Goal: Task Accomplishment & Management: Manage account settings

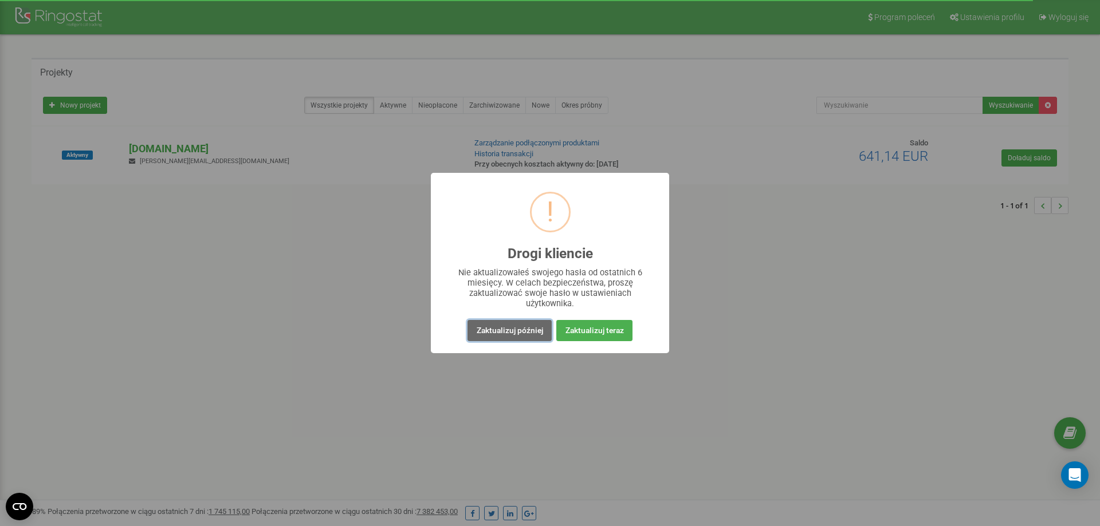
click at [513, 327] on button "Zaktualizuj później" at bounding box center [509, 330] width 84 height 21
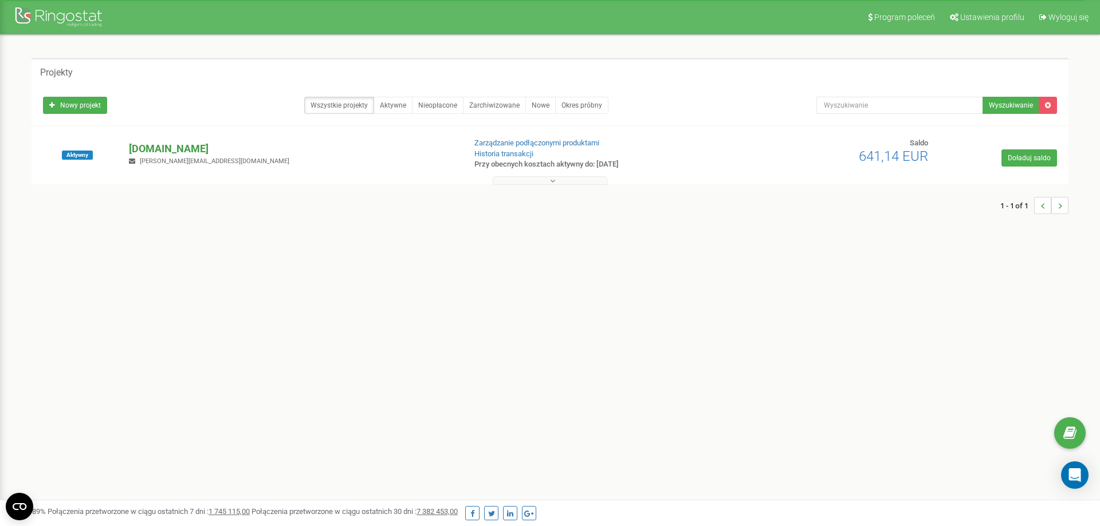
click at [144, 149] on p "[DOMAIN_NAME]" at bounding box center [292, 148] width 326 height 15
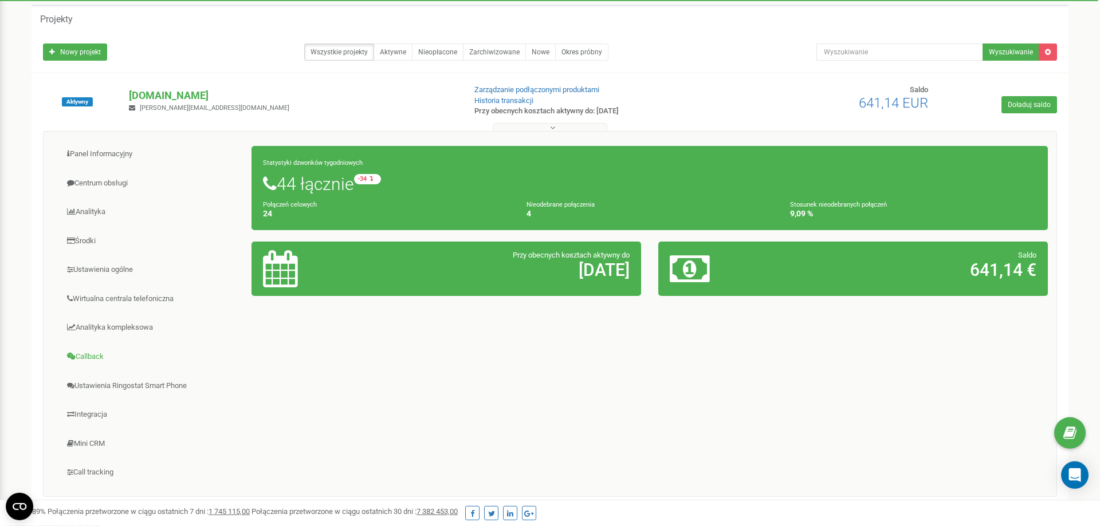
scroll to position [161, 0]
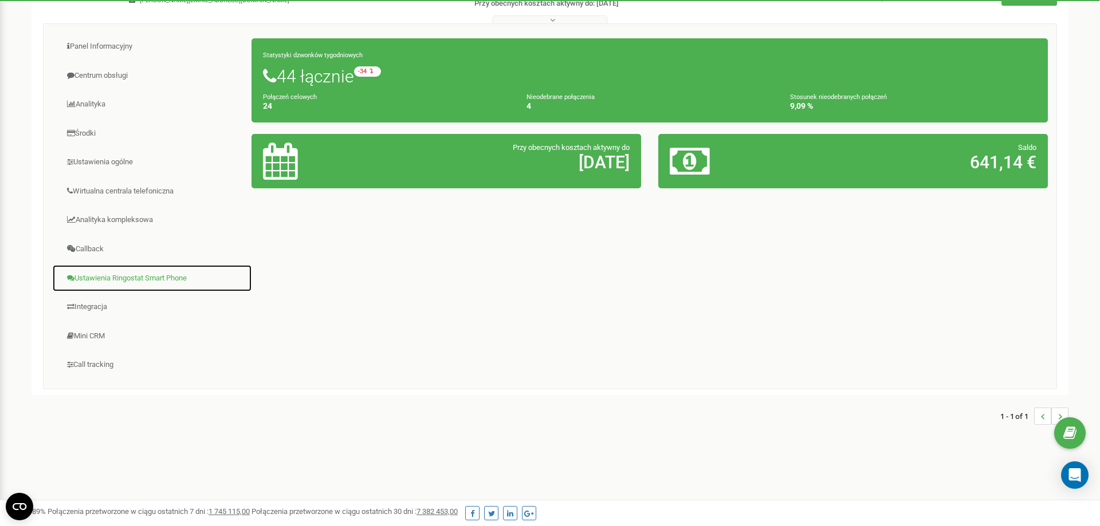
click at [95, 282] on link "Ustawienia Ringostat Smart Phone" at bounding box center [152, 279] width 200 height 28
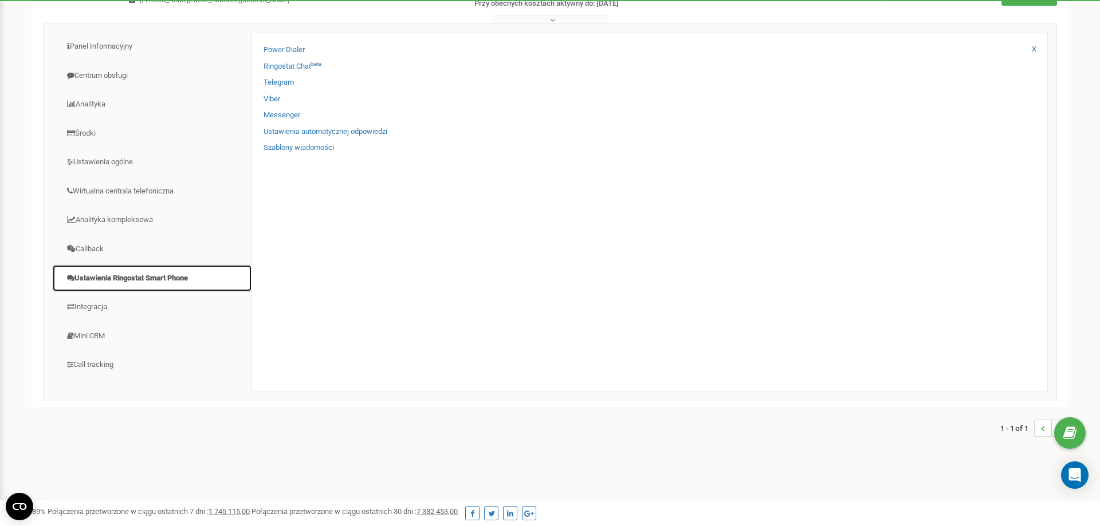
scroll to position [44, 0]
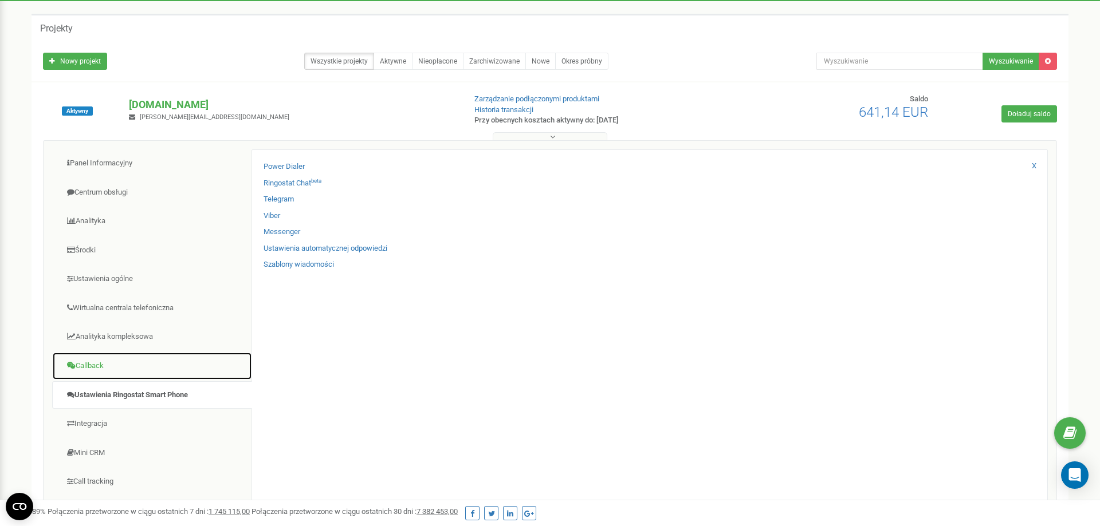
click at [131, 364] on link "Callback" at bounding box center [152, 366] width 200 height 28
click at [129, 340] on link "Analityka kompleksowa" at bounding box center [152, 337] width 200 height 28
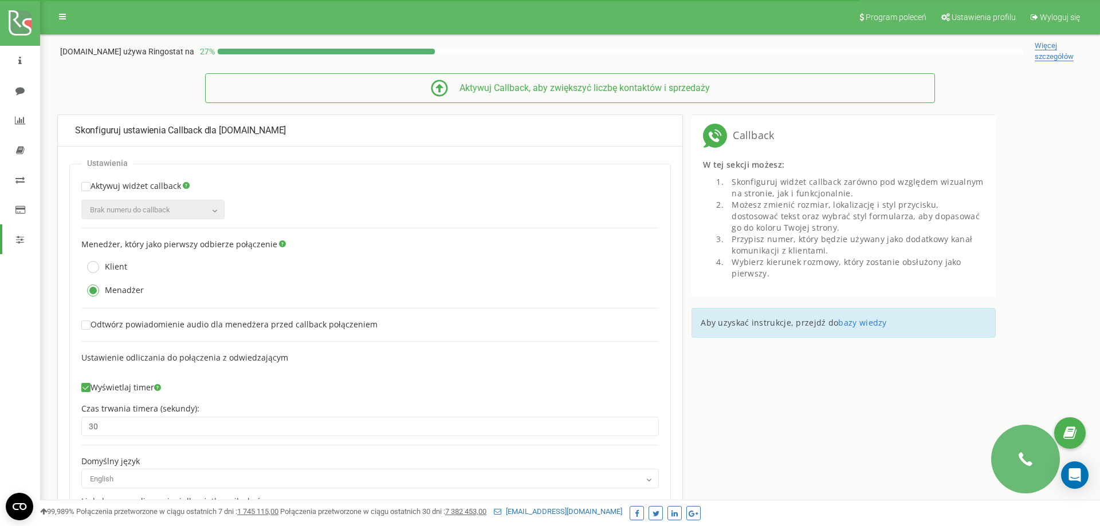
click at [61, 14] on icon at bounding box center [62, 17] width 7 height 8
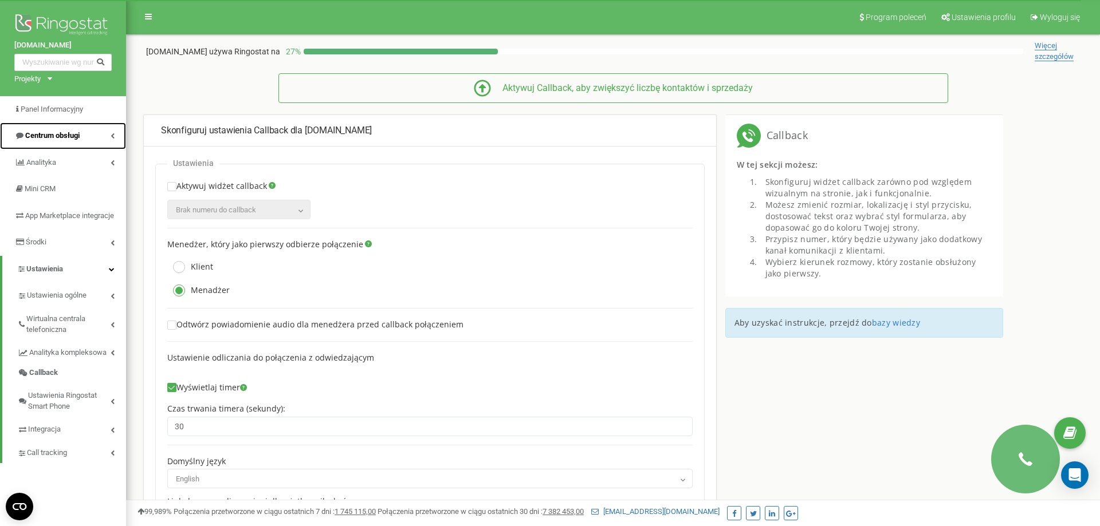
click at [77, 141] on span "Centrum obsługi" at bounding box center [46, 136] width 65 height 11
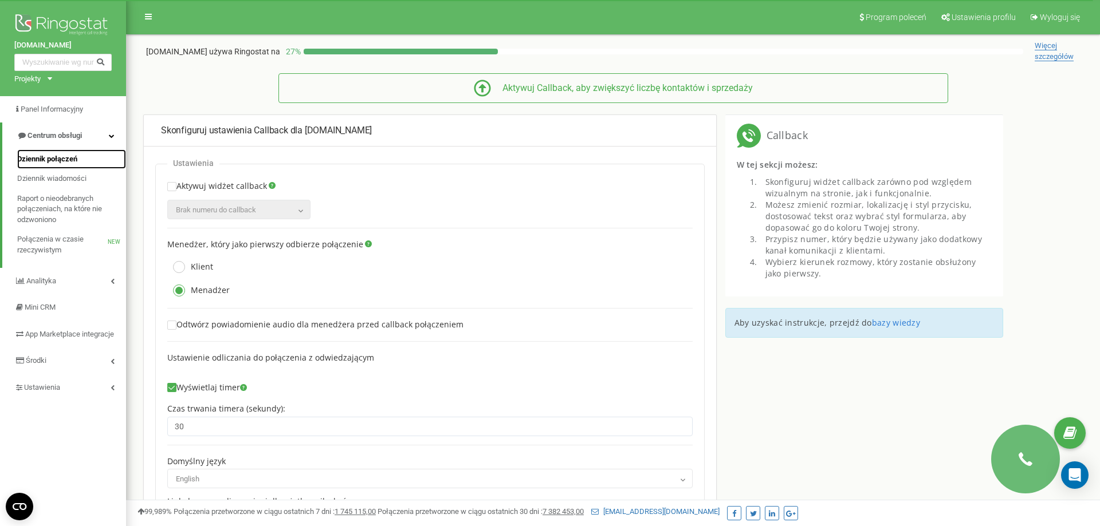
click at [66, 161] on span "Dziennik połączeń" at bounding box center [47, 159] width 60 height 11
click at [51, 113] on span "Panel Informacyjny" at bounding box center [53, 109] width 64 height 9
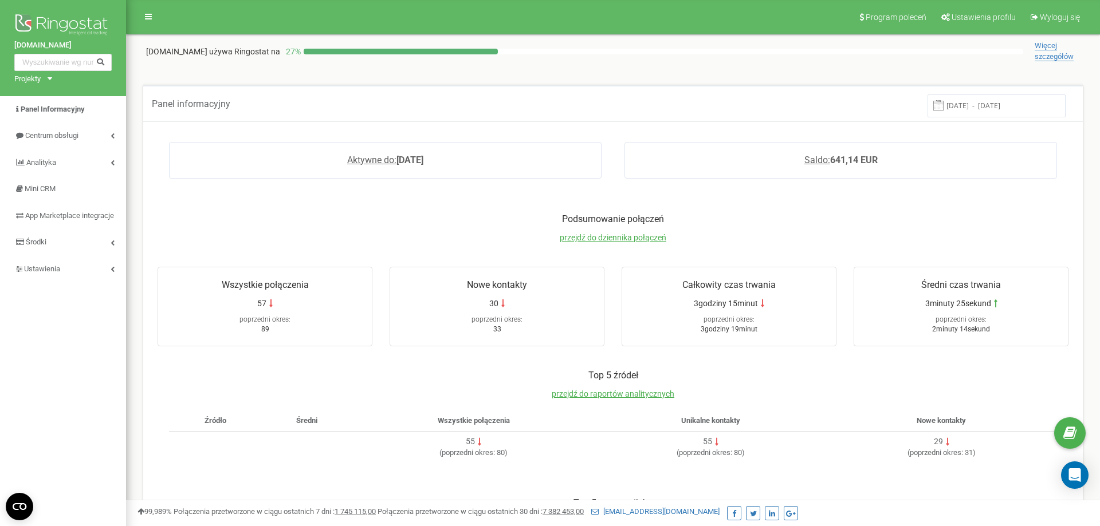
click at [394, 220] on p "Podsumowanie połączeń" at bounding box center [613, 219] width 934 height 13
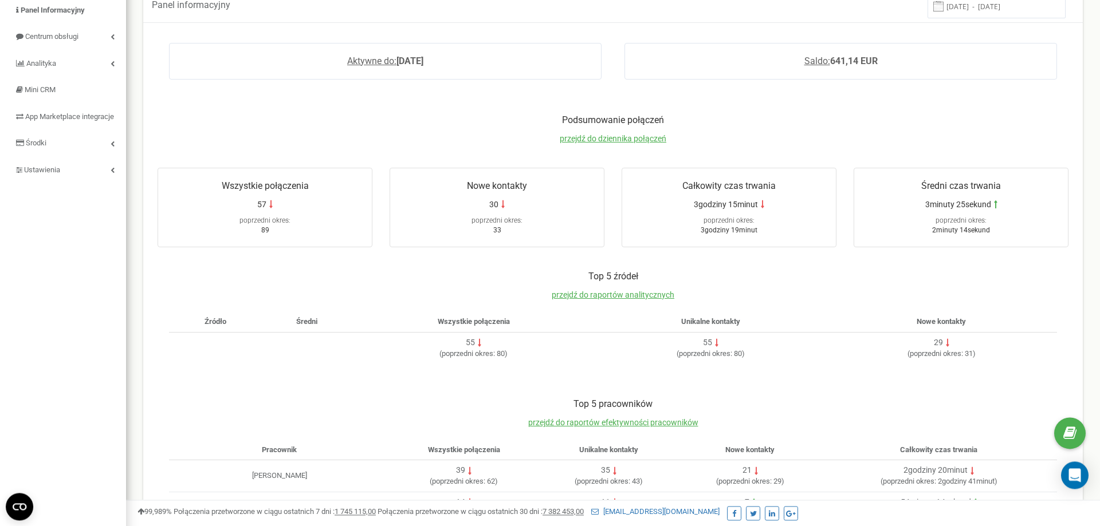
scroll to position [161, 0]
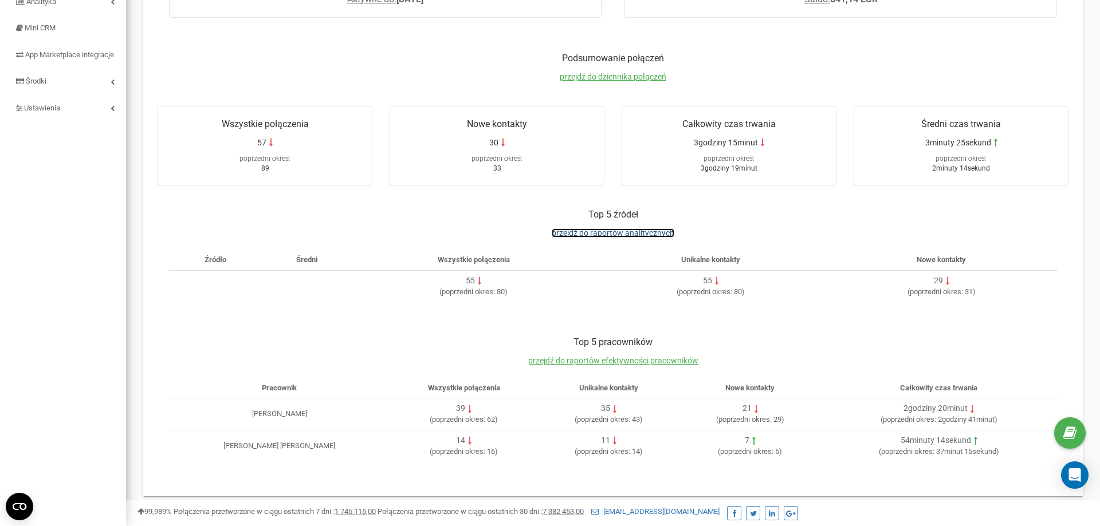
click at [633, 234] on span "przejdź do raportów analitycznych" at bounding box center [613, 233] width 123 height 9
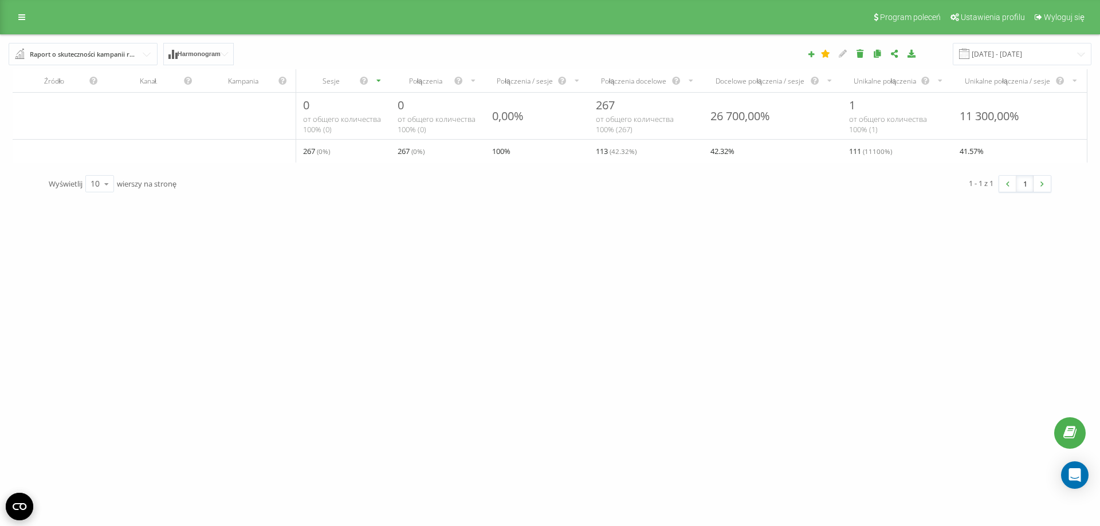
click at [553, 295] on div "centrumopakowan.com Projekty centrumopakowan.com Panel Informacyjny Centrum obs…" at bounding box center [550, 263] width 1100 height 526
click at [409, 267] on div "centrumopakowan.com Projekty centrumopakowan.com Panel Informacyjny Centrum obs…" at bounding box center [550, 263] width 1100 height 526
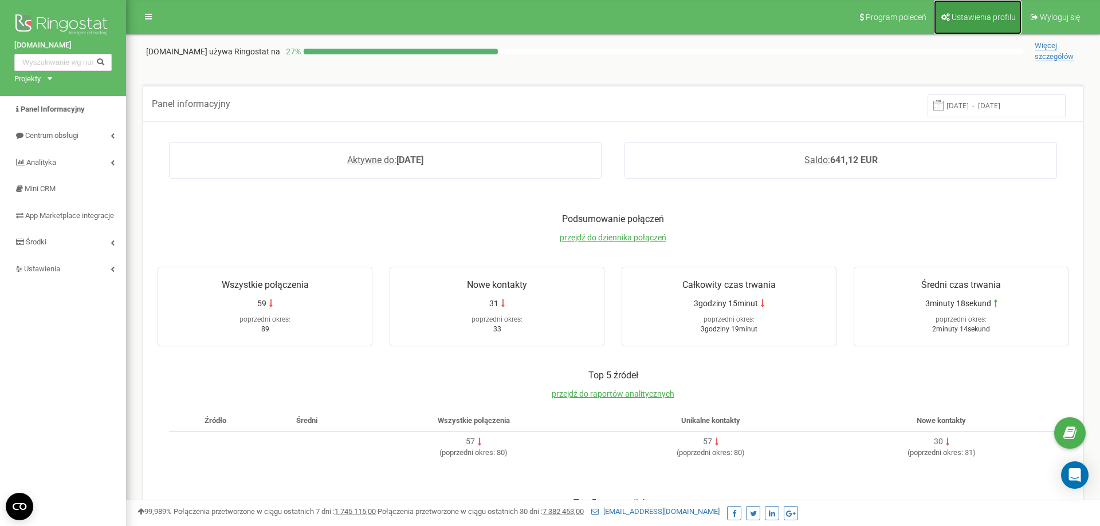
click at [950, 25] on link "Ustawienia profilu" at bounding box center [978, 17] width 88 height 34
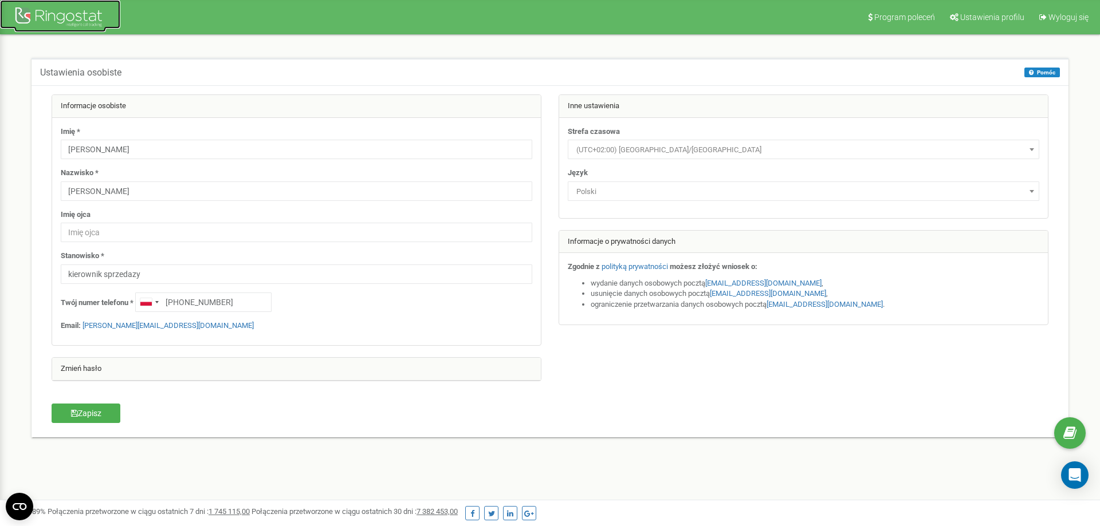
click at [51, 11] on div at bounding box center [60, 18] width 92 height 27
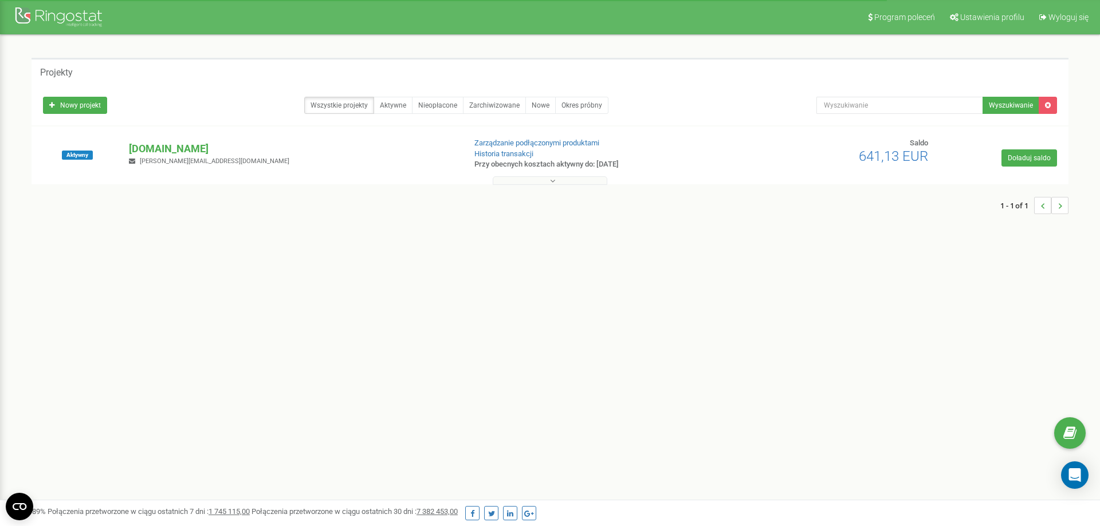
click at [179, 150] on p "[DOMAIN_NAME]" at bounding box center [292, 148] width 326 height 15
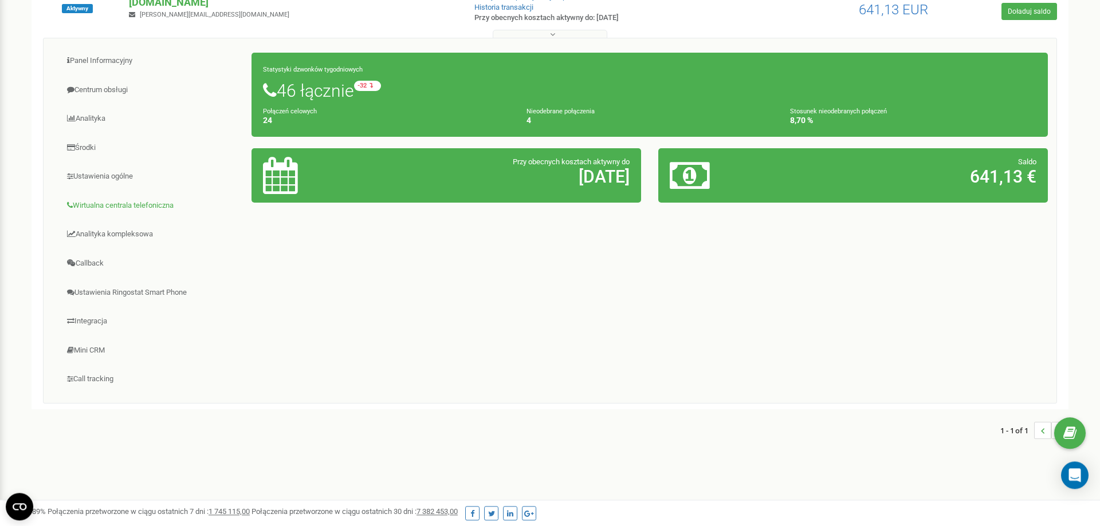
scroll to position [161, 0]
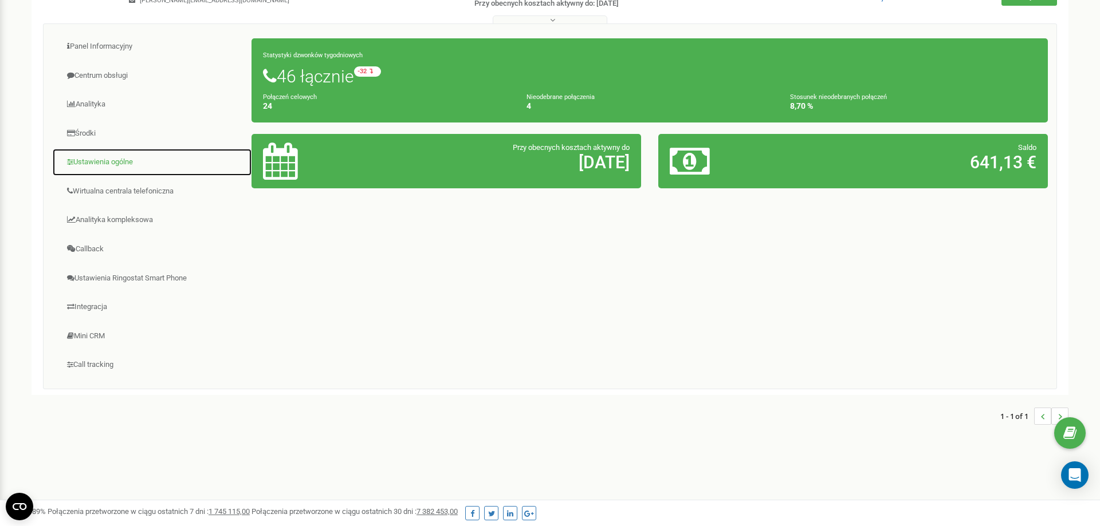
click at [128, 155] on link "Ustawienia ogólne" at bounding box center [152, 162] width 200 height 28
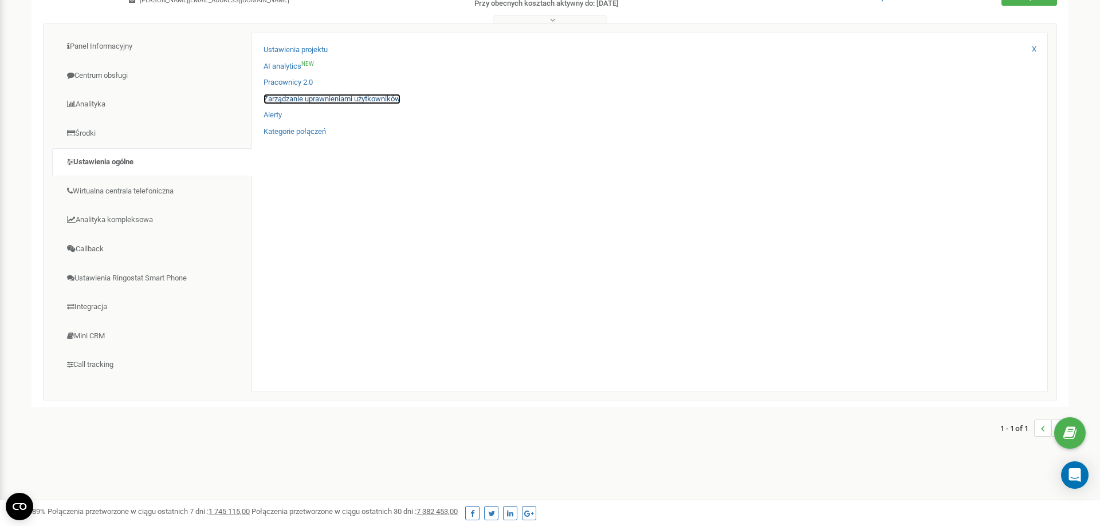
click at [297, 99] on link "Zarządzanie uprawnieniami użytkowników" at bounding box center [331, 99] width 137 height 11
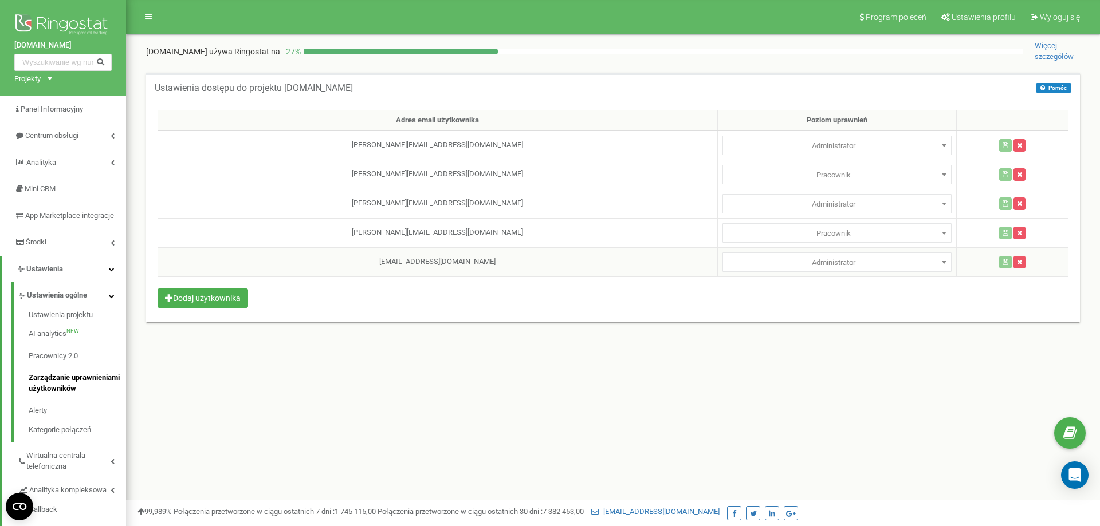
select select
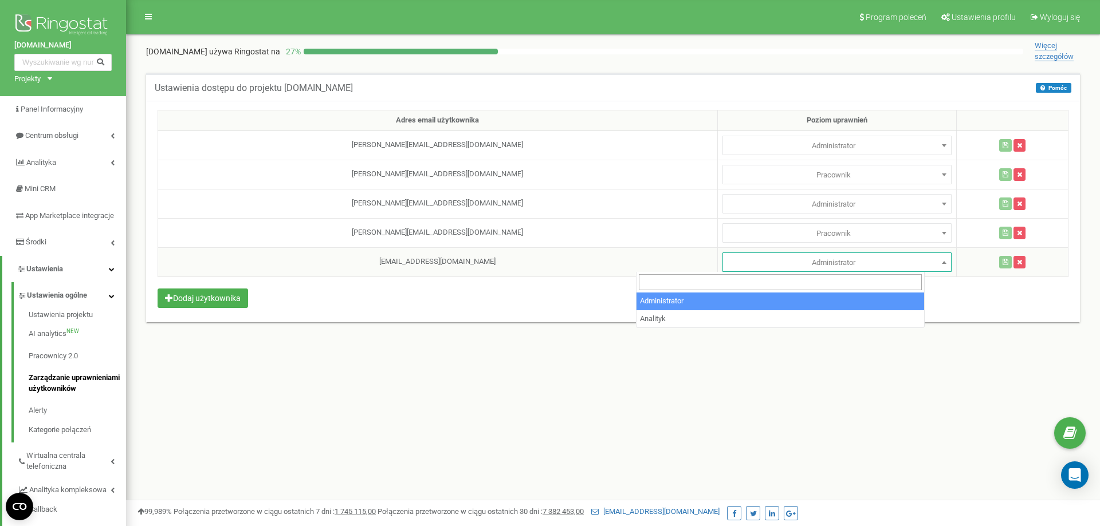
click at [794, 254] on span "Administrator" at bounding box center [836, 262] width 229 height 19
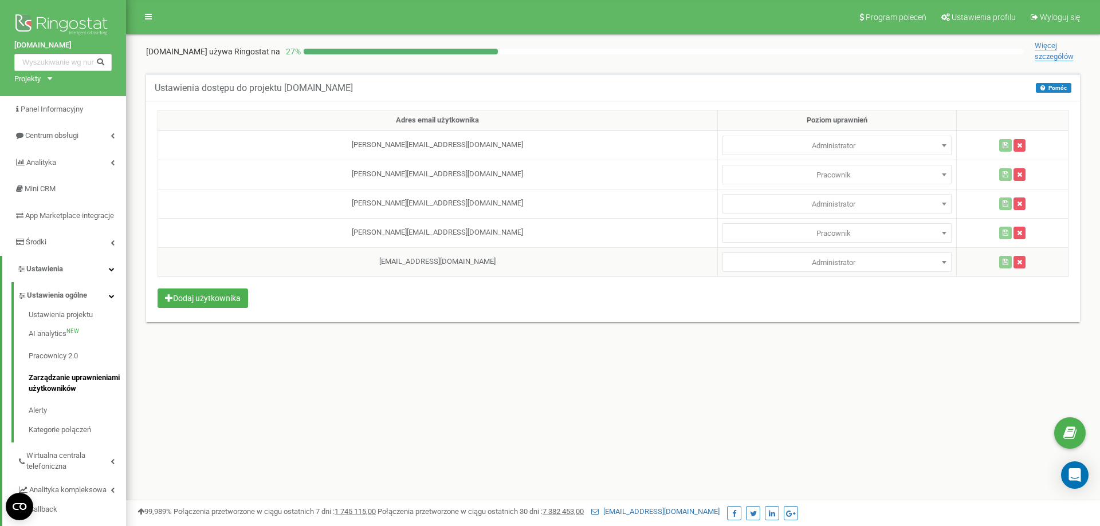
click at [794, 254] on span "Administrator" at bounding box center [836, 262] width 229 height 19
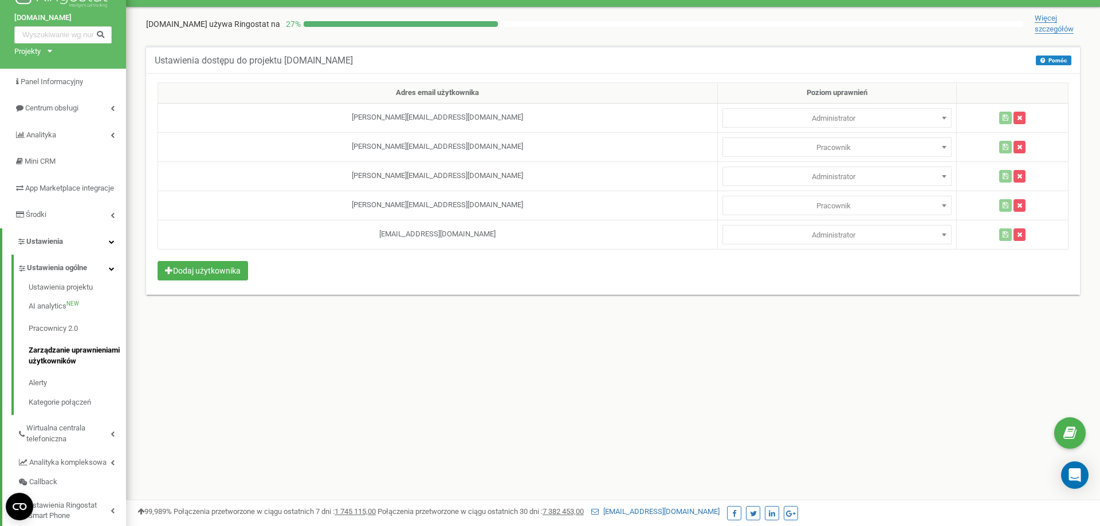
scroll to position [58, 0]
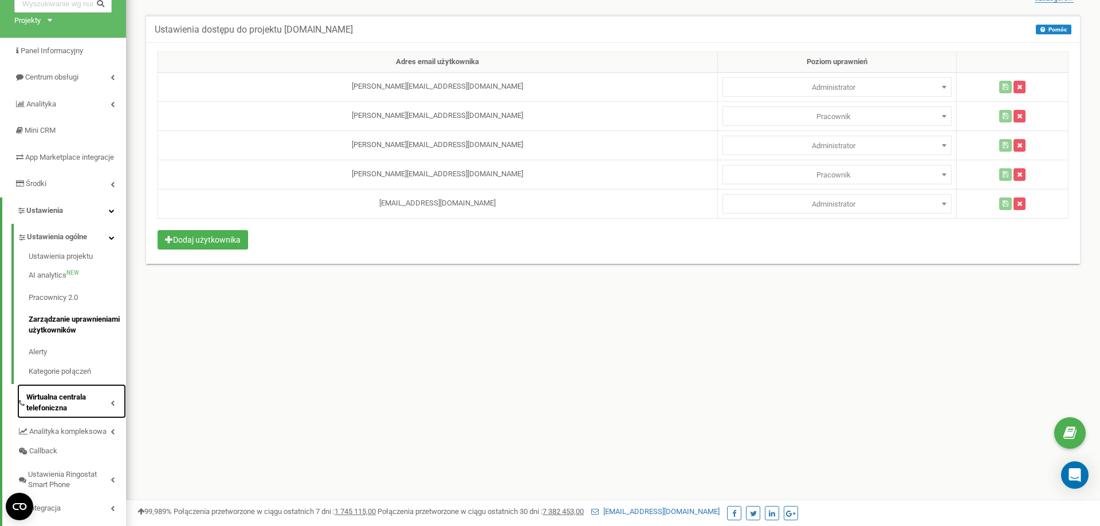
click at [97, 411] on span "Wirtualna centrala telefoniczna" at bounding box center [68, 402] width 84 height 21
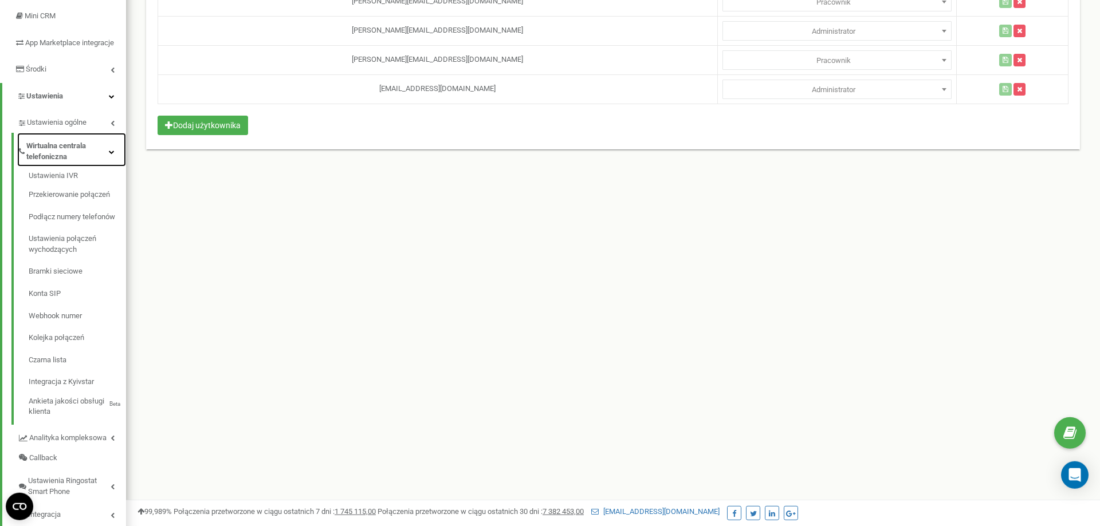
scroll to position [175, 0]
